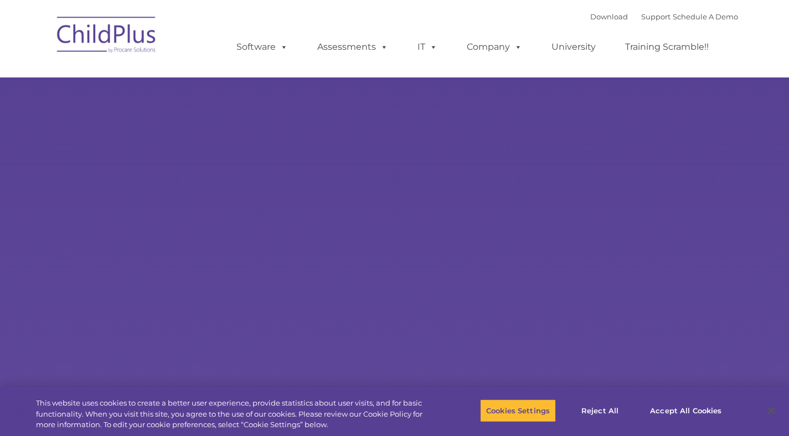
select select "MEDIUM"
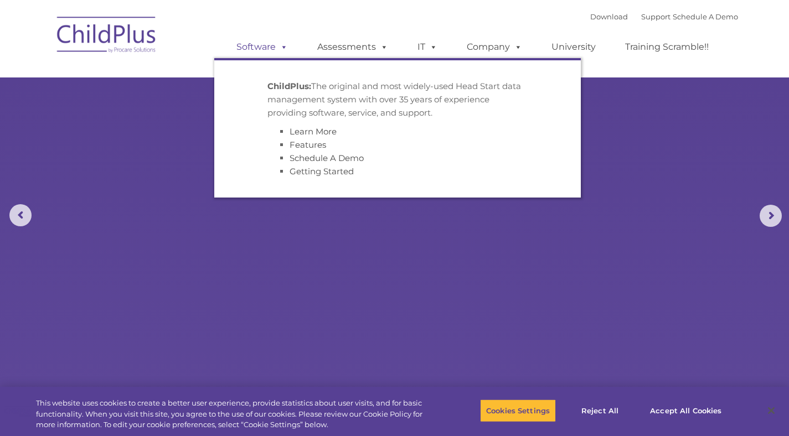
click at [280, 43] on span at bounding box center [282, 47] width 12 height 11
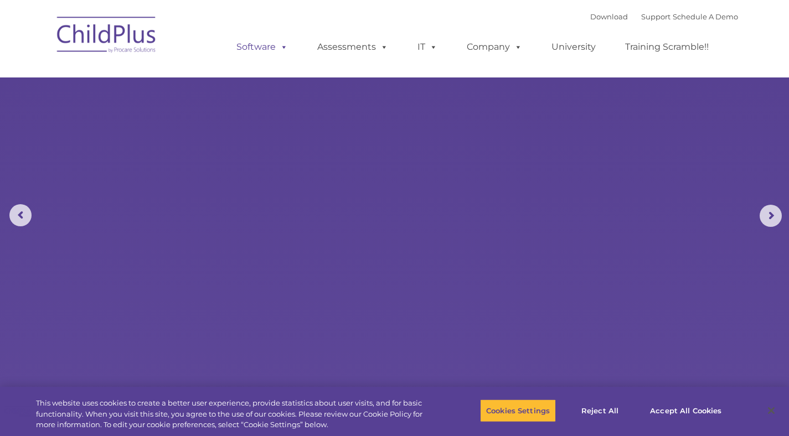
click at [269, 48] on link "Software" at bounding box center [262, 47] width 74 height 22
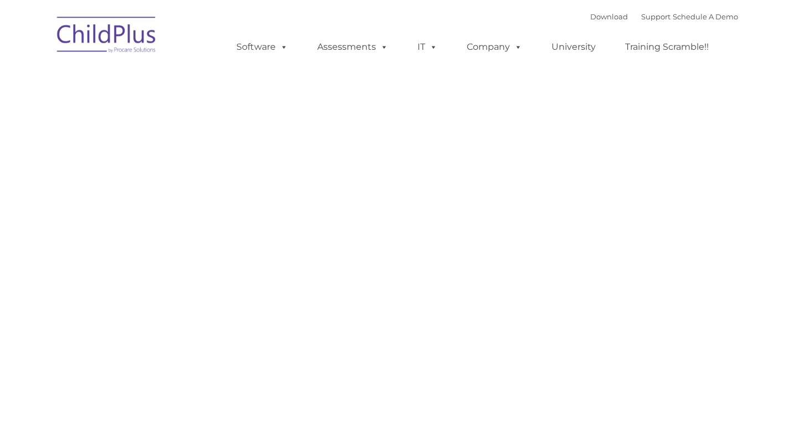
type input ""
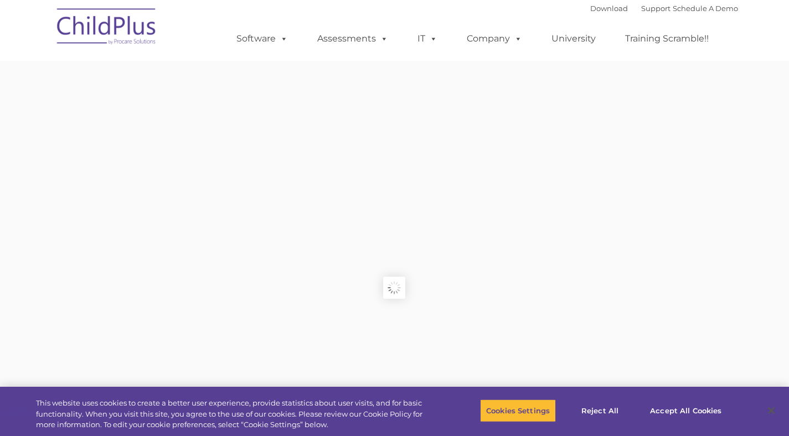
click at [269, 48] on link "Software" at bounding box center [262, 39] width 74 height 22
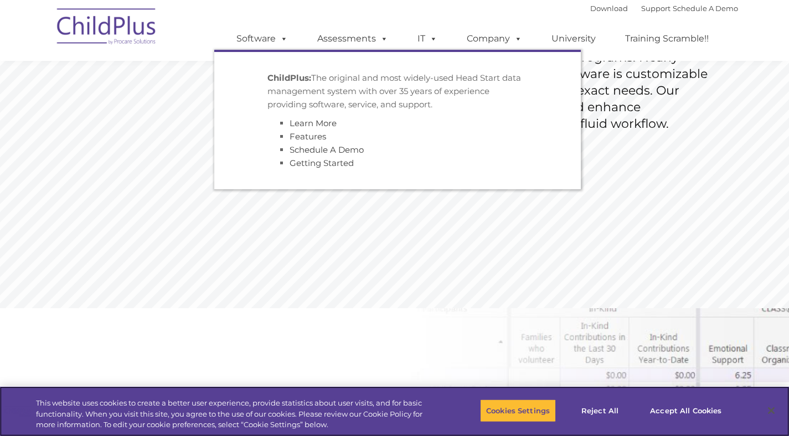
scroll to position [254, 0]
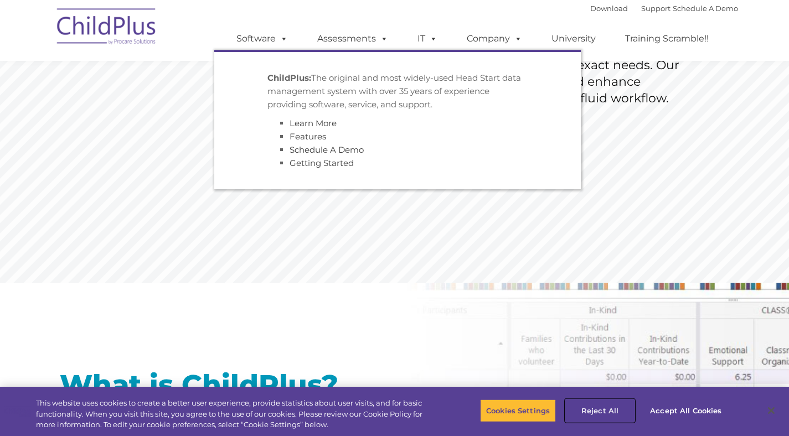
click at [605, 410] on button "Reject All" at bounding box center [599, 410] width 69 height 23
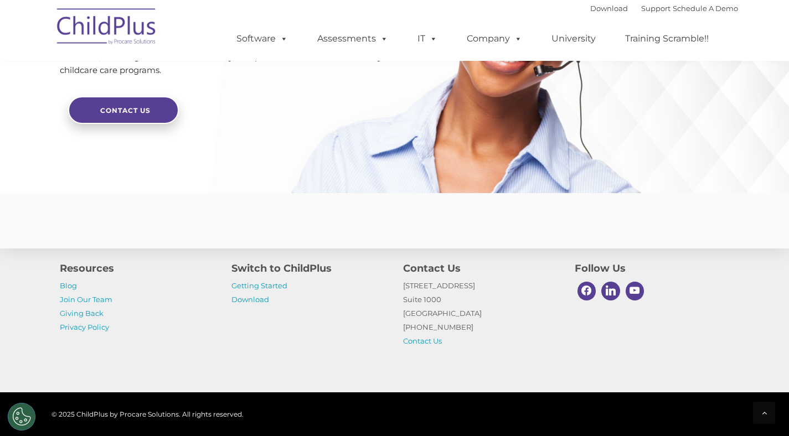
scroll to position [2682, 0]
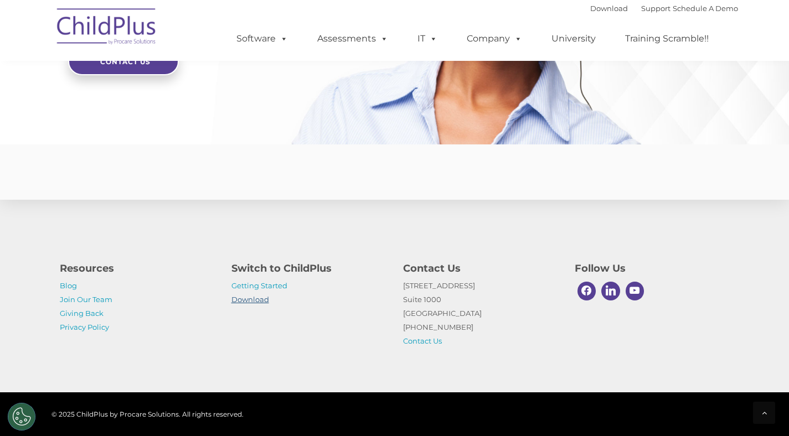
click at [243, 296] on link "Download" at bounding box center [250, 299] width 38 height 9
click at [276, 289] on link "Getting Started" at bounding box center [259, 285] width 56 height 9
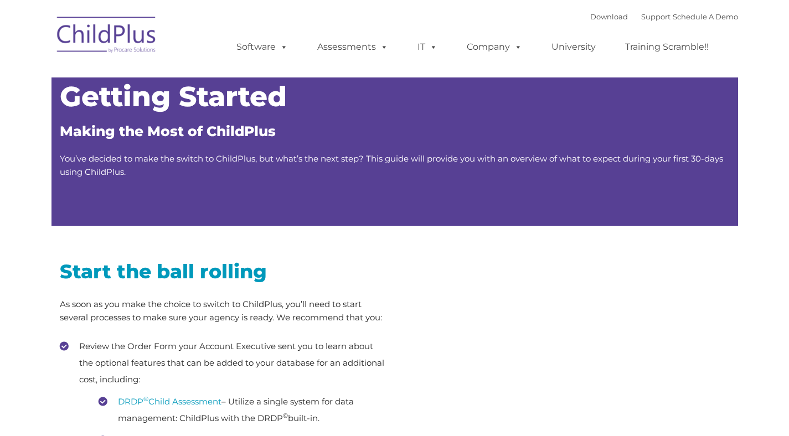
type input ""
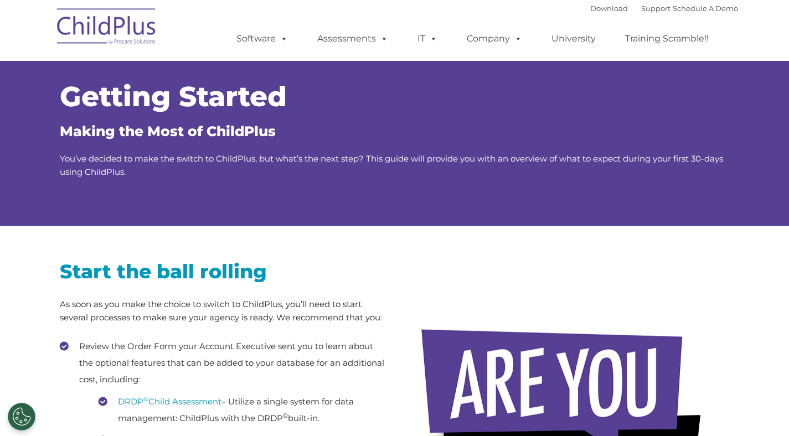
click at [85, 29] on img at bounding box center [107, 28] width 111 height 55
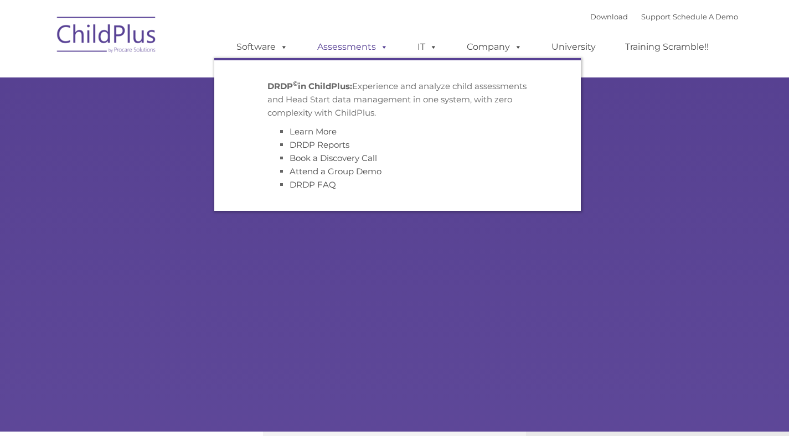
type input ""
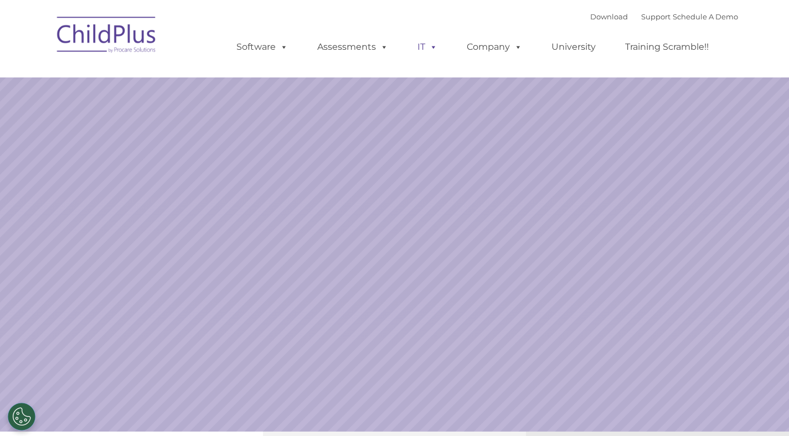
select select "MEDIUM"
